Goal: Find specific page/section: Find specific page/section

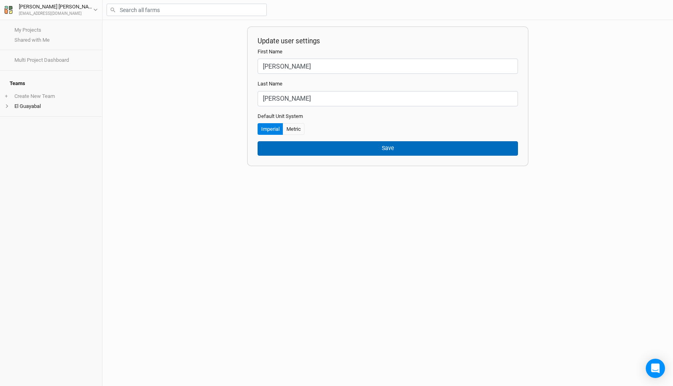
click at [334, 148] on button "Save" at bounding box center [388, 148] width 261 height 14
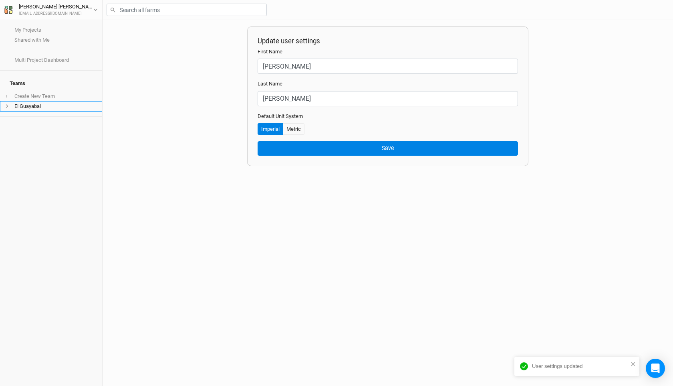
click at [31, 104] on li "El Guayabal" at bounding box center [51, 106] width 102 height 10
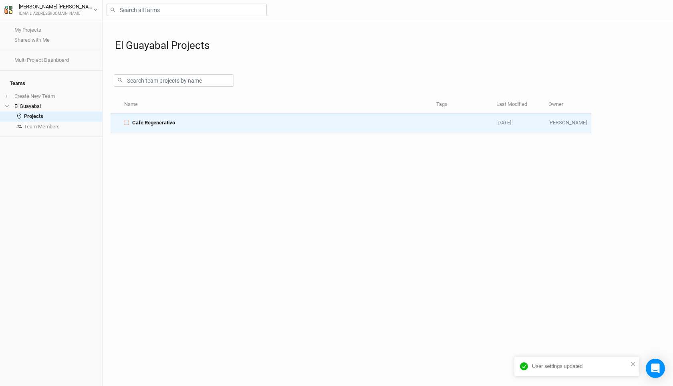
click at [167, 127] on td "Cafe Regenerativo" at bounding box center [275, 122] width 312 height 19
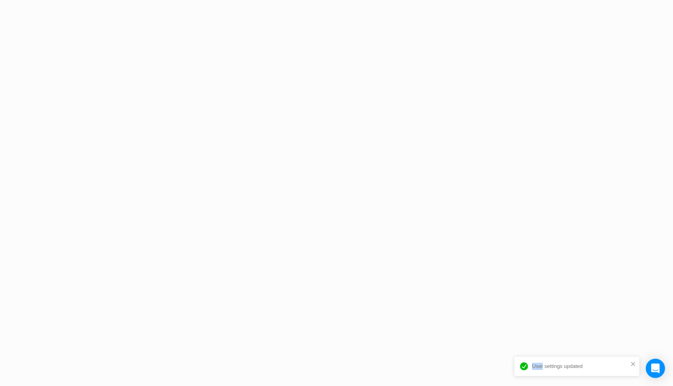
click at [167, 127] on div "User settings updated Project Design Sections area 0 acres qty 0 sections stems…" at bounding box center [336, 193] width 673 height 386
